Goal: Transaction & Acquisition: Book appointment/travel/reservation

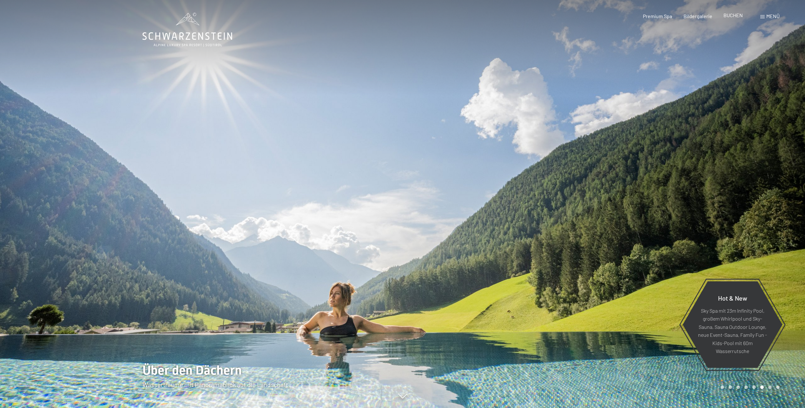
click at [735, 18] on div "BUCHEN" at bounding box center [733, 15] width 19 height 7
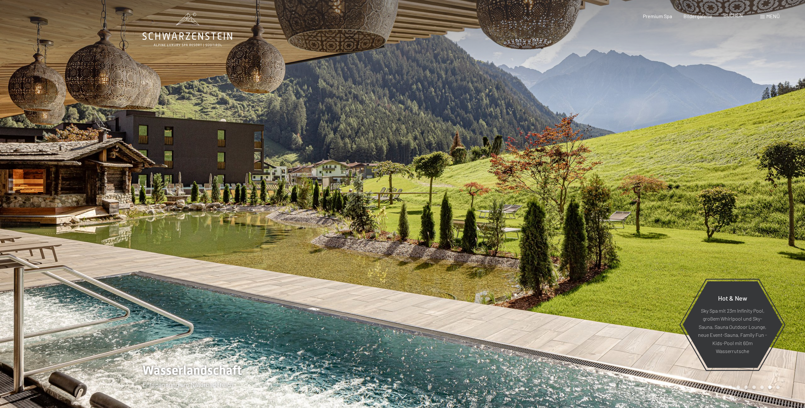
click at [737, 15] on span "BUCHEN" at bounding box center [733, 15] width 19 height 6
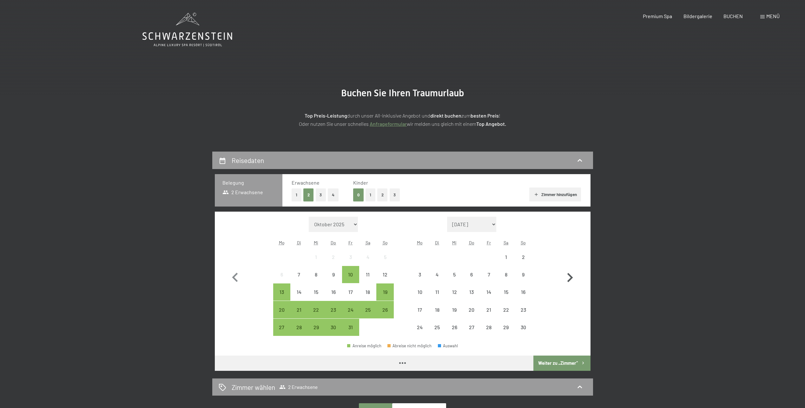
click at [570, 274] on icon "button" at bounding box center [570, 277] width 18 height 18
select select "2025-11-01"
select select "2025-12-01"
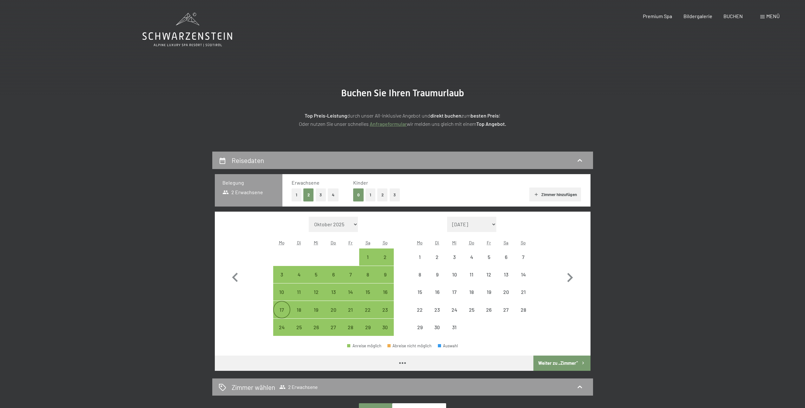
select select "2025-11-01"
select select "2025-12-01"
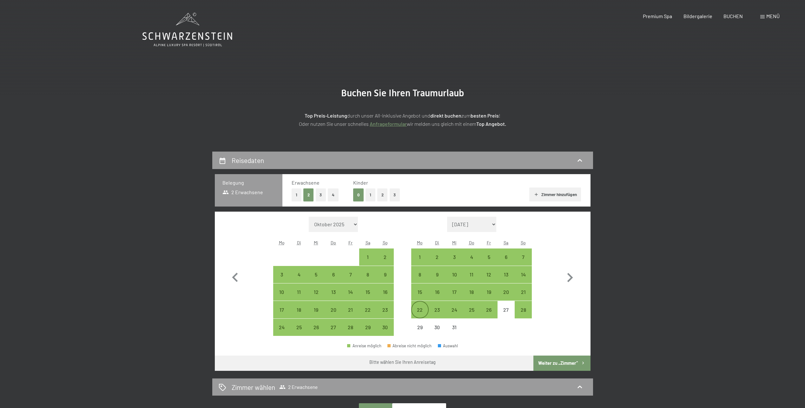
click at [421, 307] on div "22" at bounding box center [420, 315] width 16 height 16
select select "2025-11-01"
select select "2025-12-01"
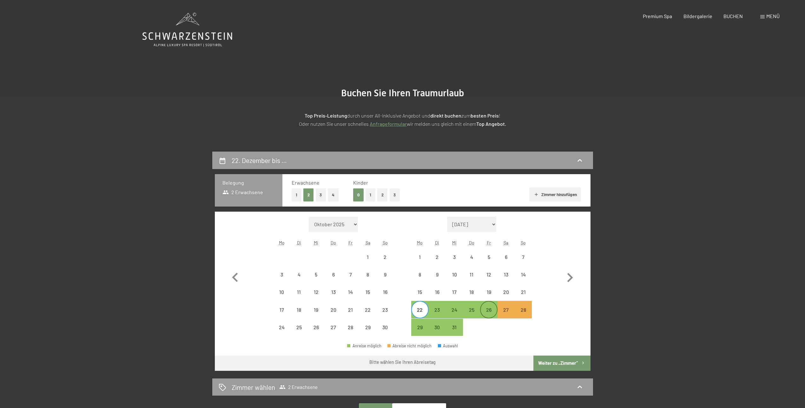
click at [487, 308] on div "26" at bounding box center [489, 315] width 16 height 16
select select "2025-11-01"
select select "2025-12-01"
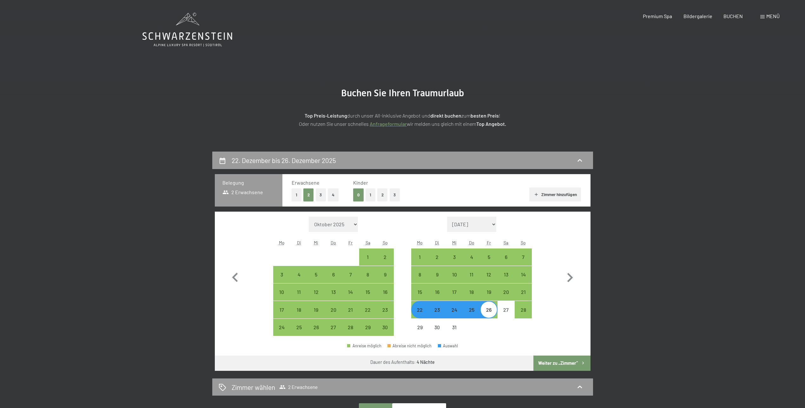
click at [544, 366] on button "Weiter zu „Zimmer“" at bounding box center [562, 362] width 57 height 15
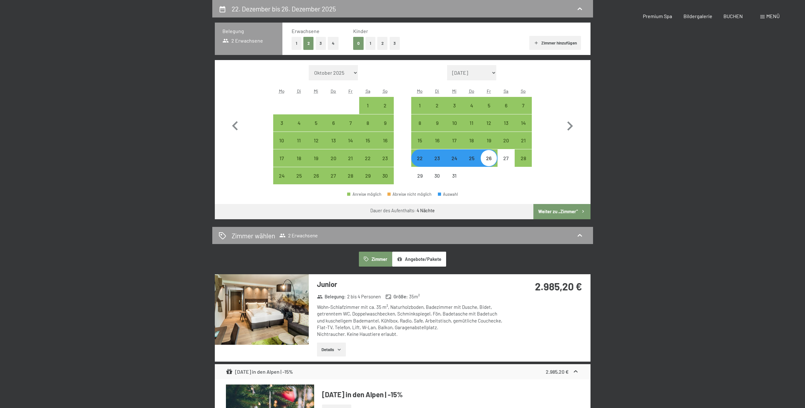
select select "2025-11-01"
select select "2025-12-01"
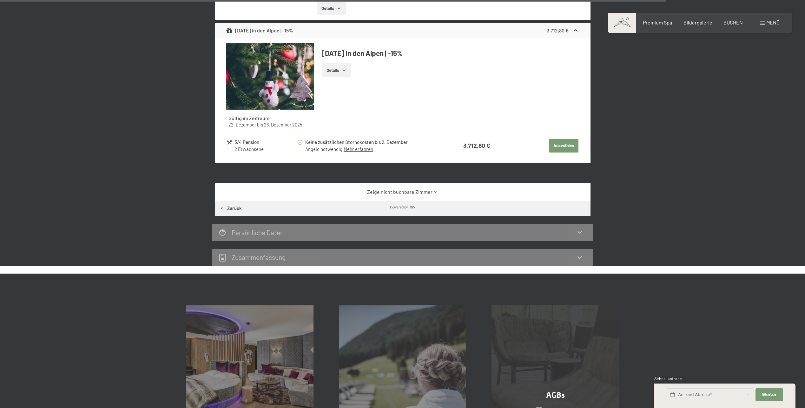
scroll to position [1897, 0]
